Goal: Task Accomplishment & Management: Use online tool/utility

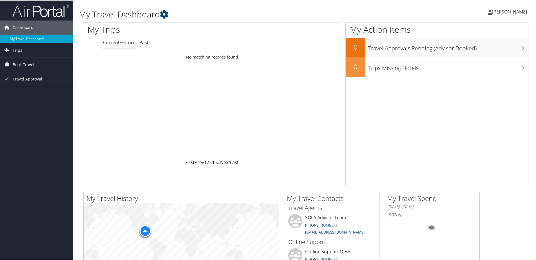
click at [24, 50] on link "Trips" at bounding box center [36, 50] width 73 height 14
click at [45, 63] on link "Current/Future Trips" at bounding box center [36, 61] width 73 height 8
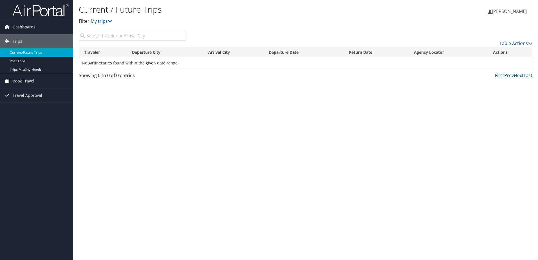
click at [44, 78] on link "Book Travel" at bounding box center [36, 81] width 73 height 14
click at [39, 98] on link "Book/Manage Online Trips" at bounding box center [36, 101] width 73 height 8
